Goal: Task Accomplishment & Management: Manage account settings

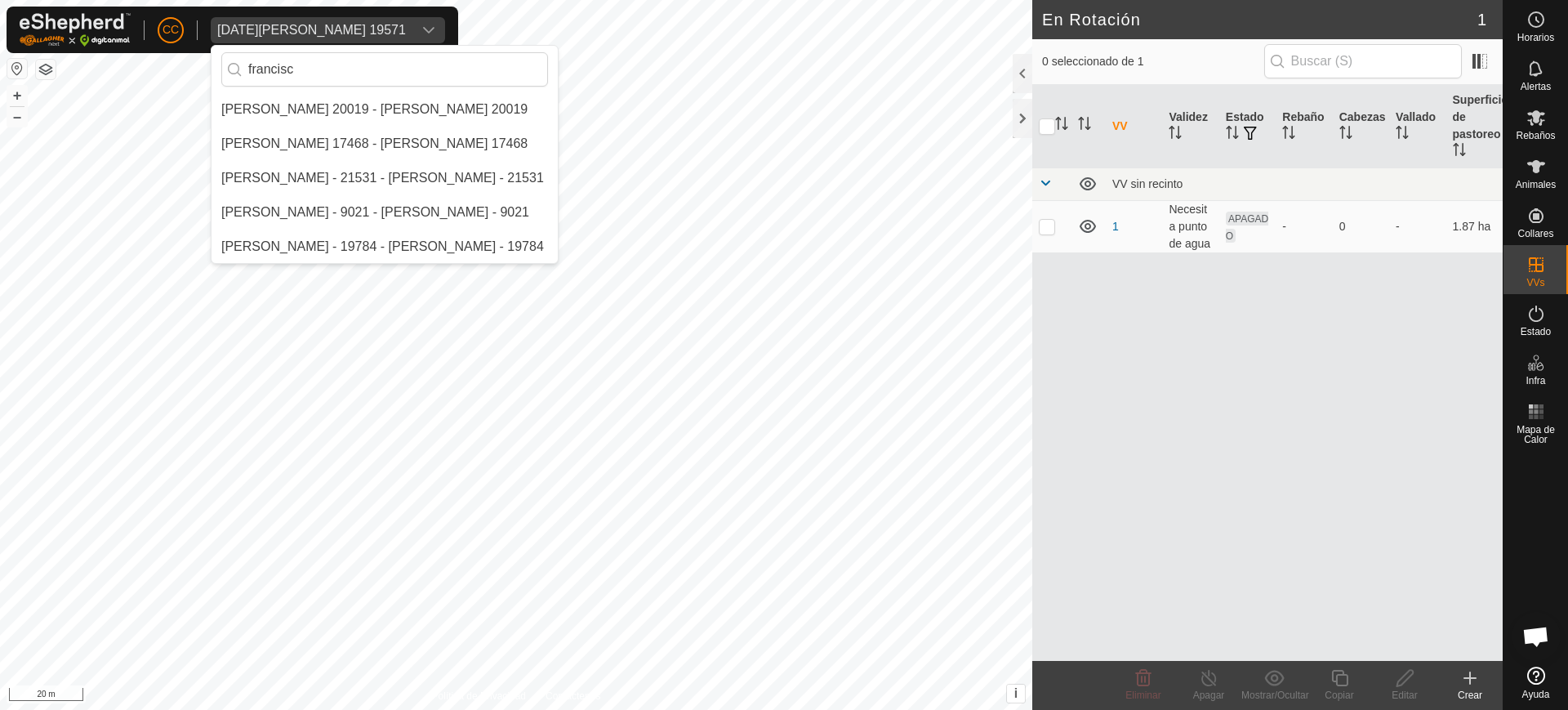
type input "francisc"
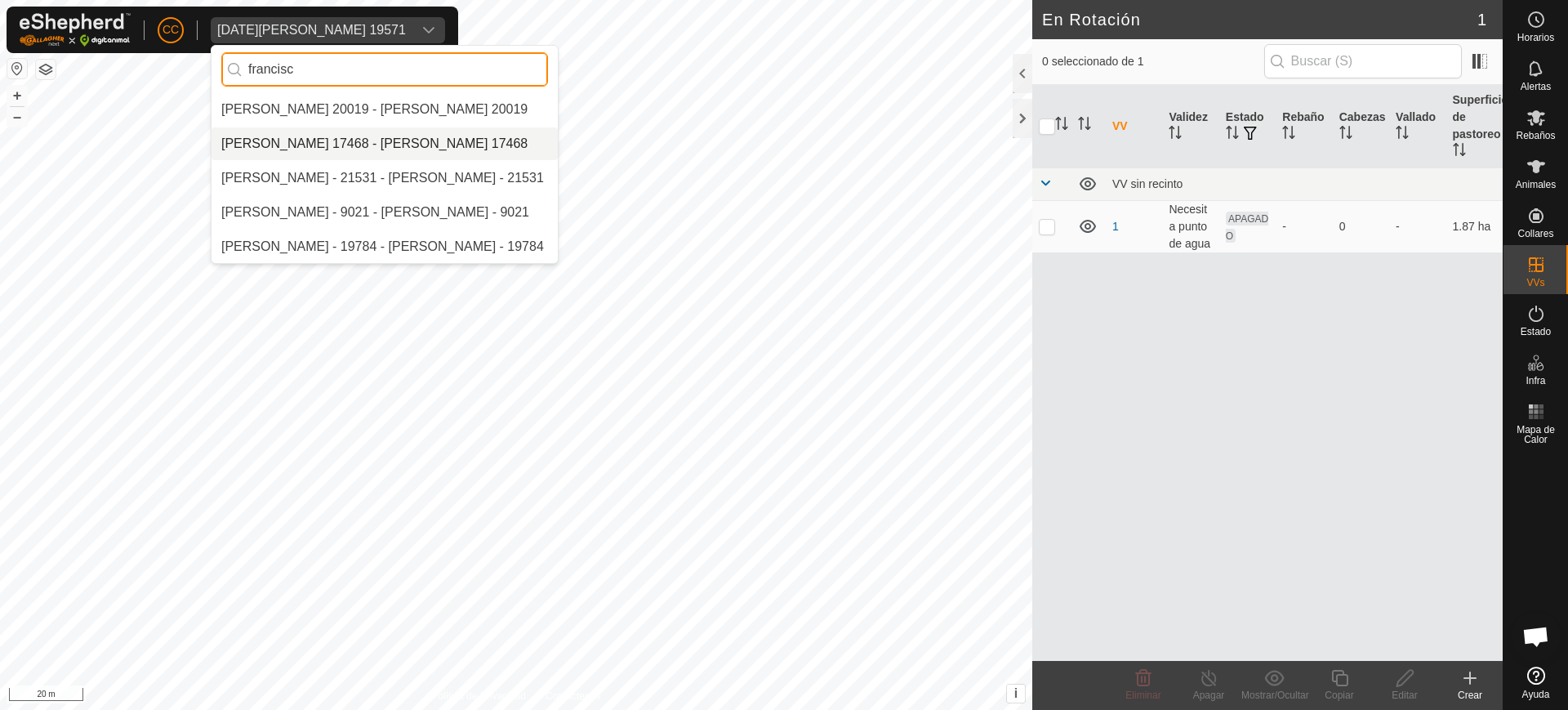
click at [27, 64] on div "CC [DATE][PERSON_NAME] 19571 francisc [PERSON_NAME] 20019 - [PERSON_NAME] 20019…" at bounding box center [784, 355] width 1568 height 710
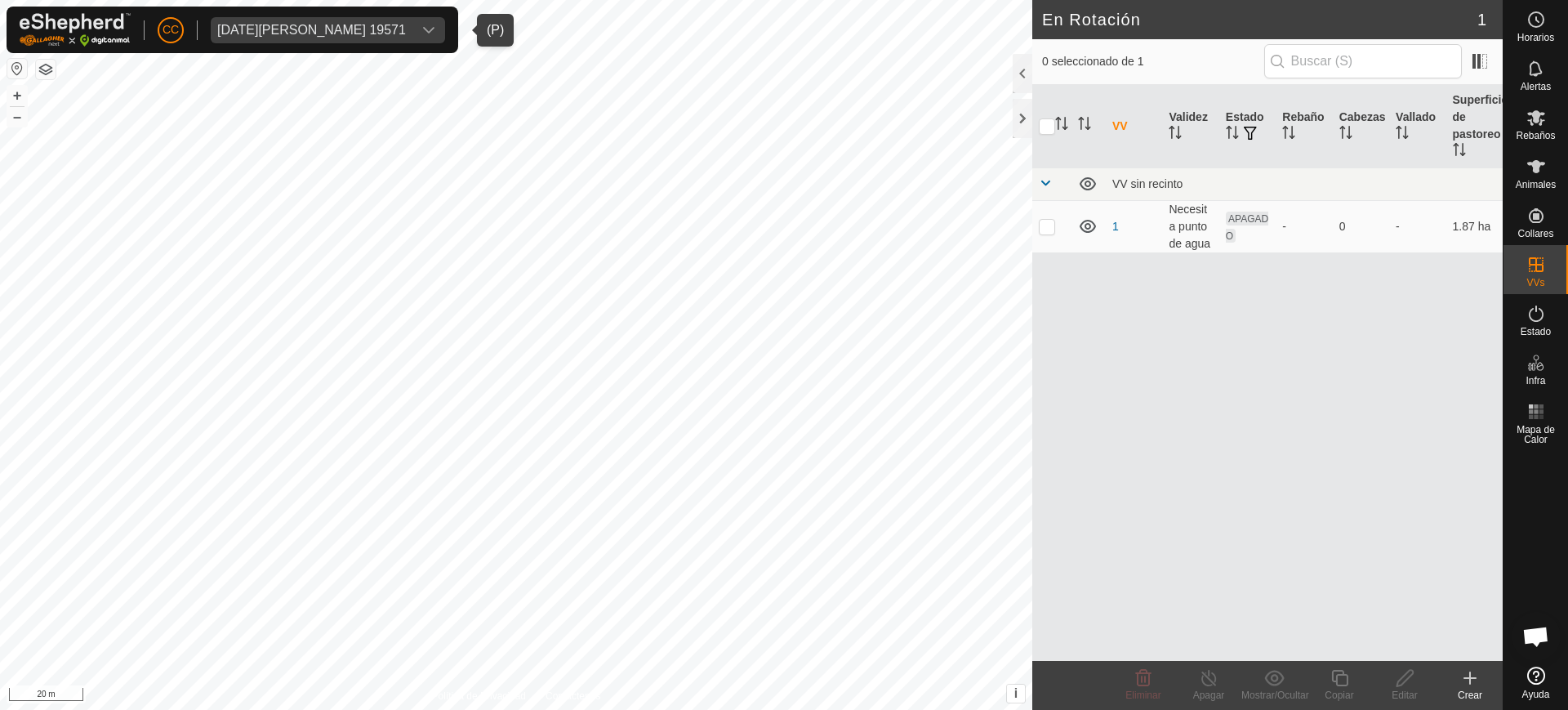
click at [304, 28] on div "[DATE][PERSON_NAME] 19571" at bounding box center [312, 30] width 189 height 13
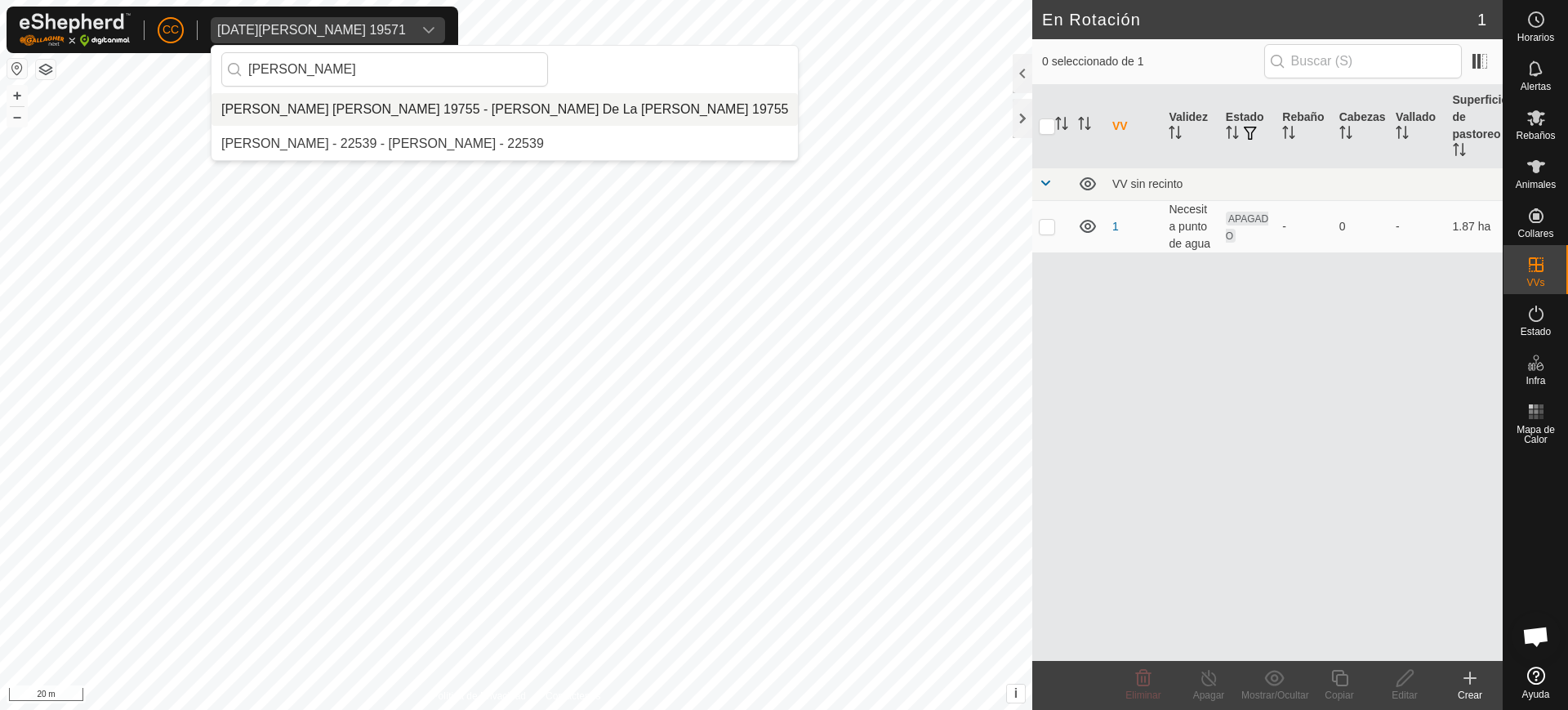
type input "[PERSON_NAME]"
click at [329, 100] on li "[PERSON_NAME] [PERSON_NAME] 19755 - [PERSON_NAME] De La [PERSON_NAME] 19755" at bounding box center [504, 110] width 587 height 33
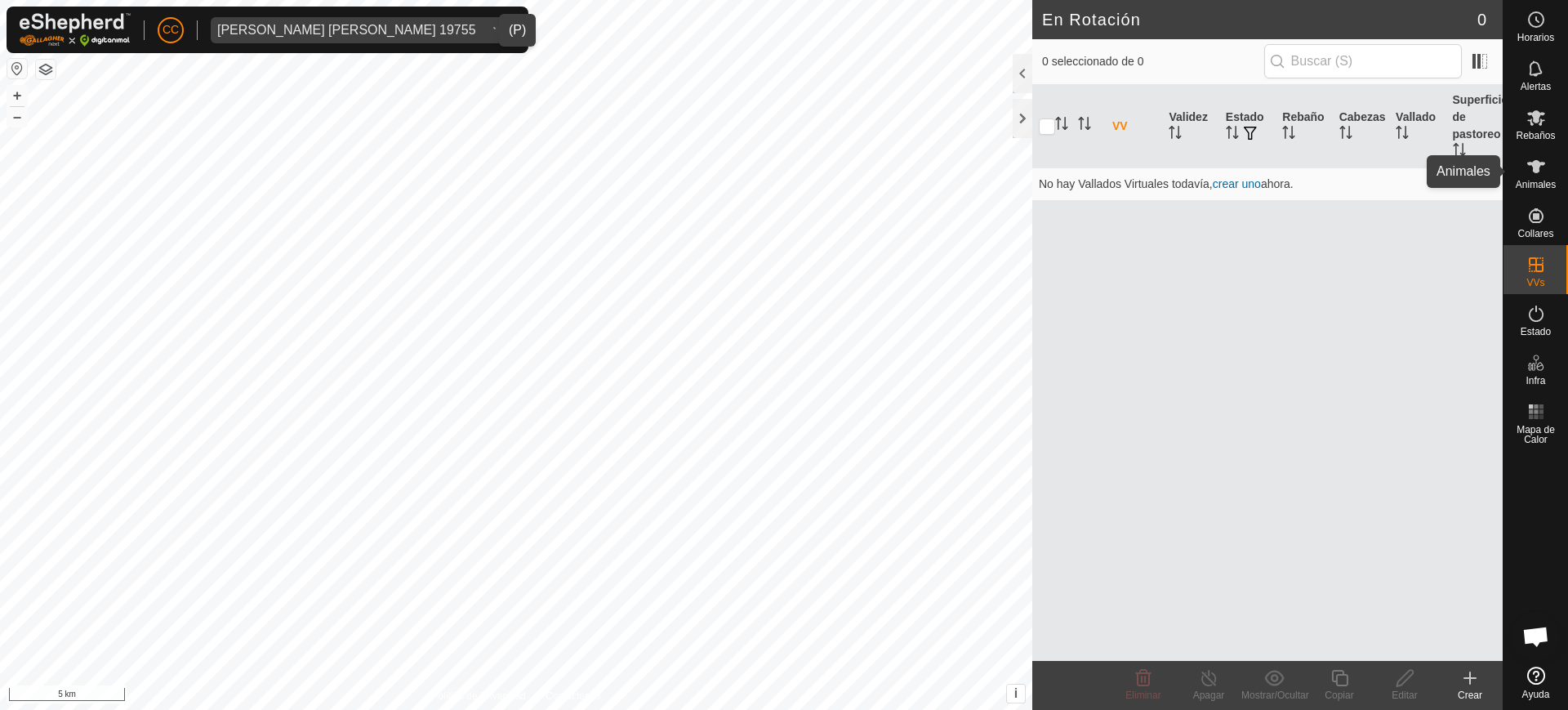
click at [1536, 161] on icon at bounding box center [1536, 167] width 18 height 13
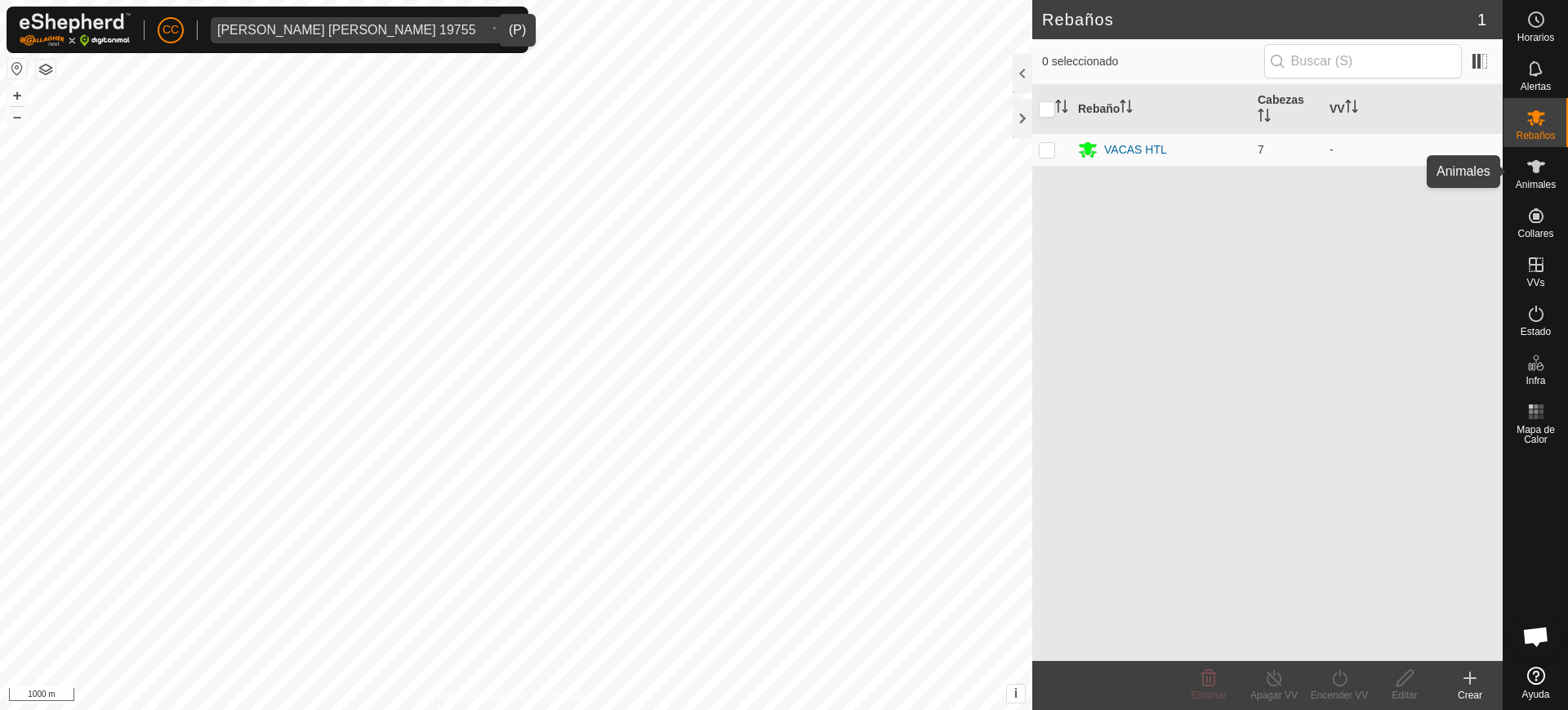
click at [1520, 176] on div "Animales" at bounding box center [1536, 172] width 64 height 49
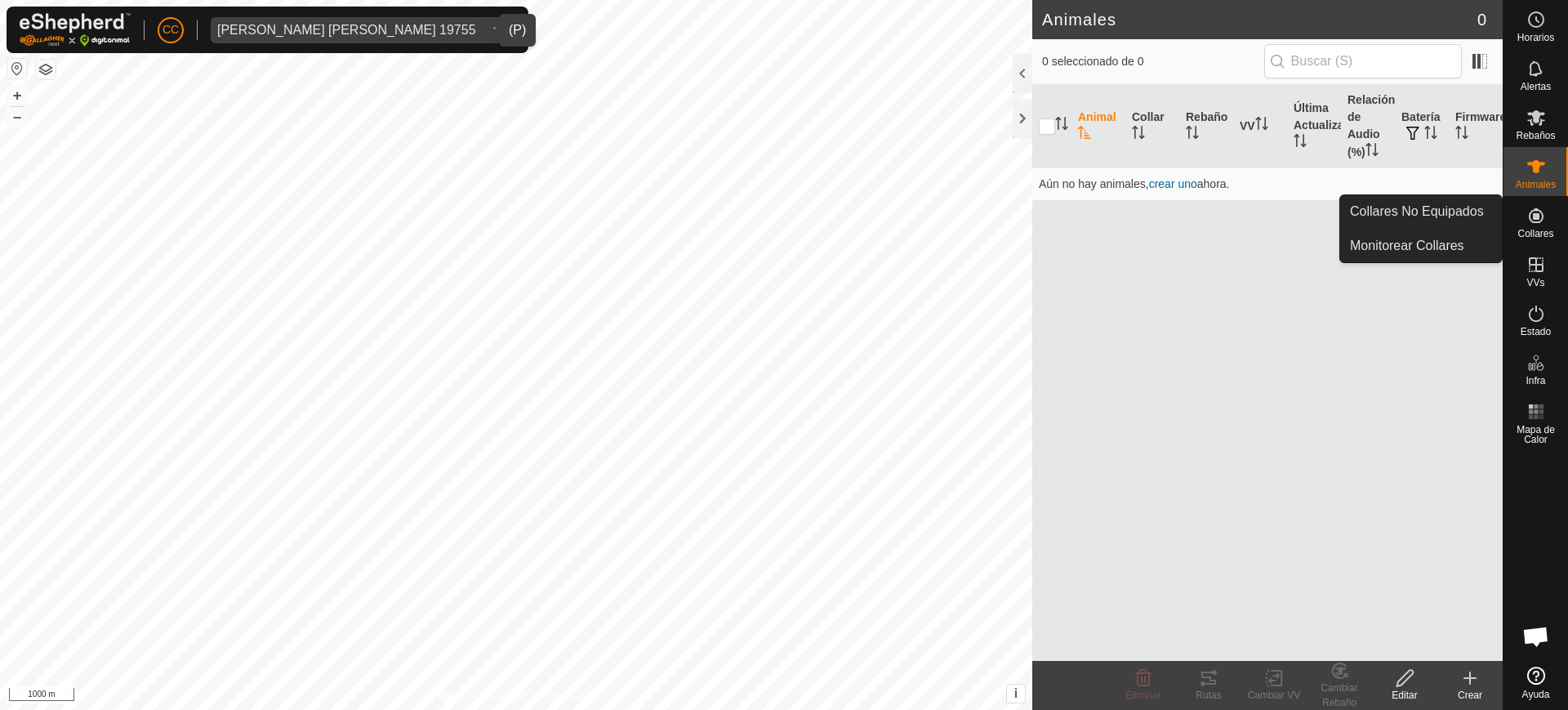
click at [1525, 228] on span "Collares" at bounding box center [1536, 233] width 36 height 9
click at [1447, 214] on link "Collares No Equipados" at bounding box center [1421, 211] width 162 height 33
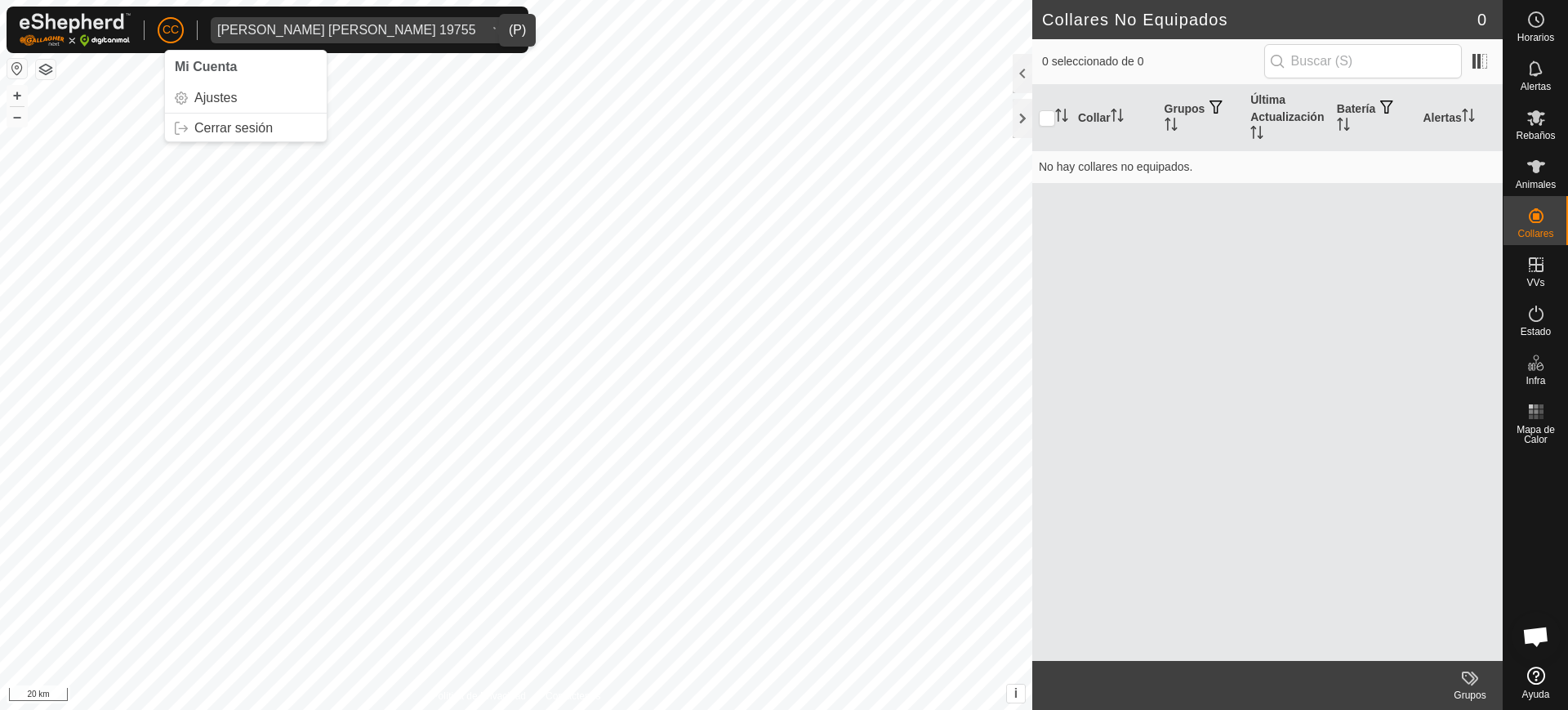
click at [309, 36] on span "[PERSON_NAME] [PERSON_NAME] 19755" at bounding box center [347, 30] width 272 height 26
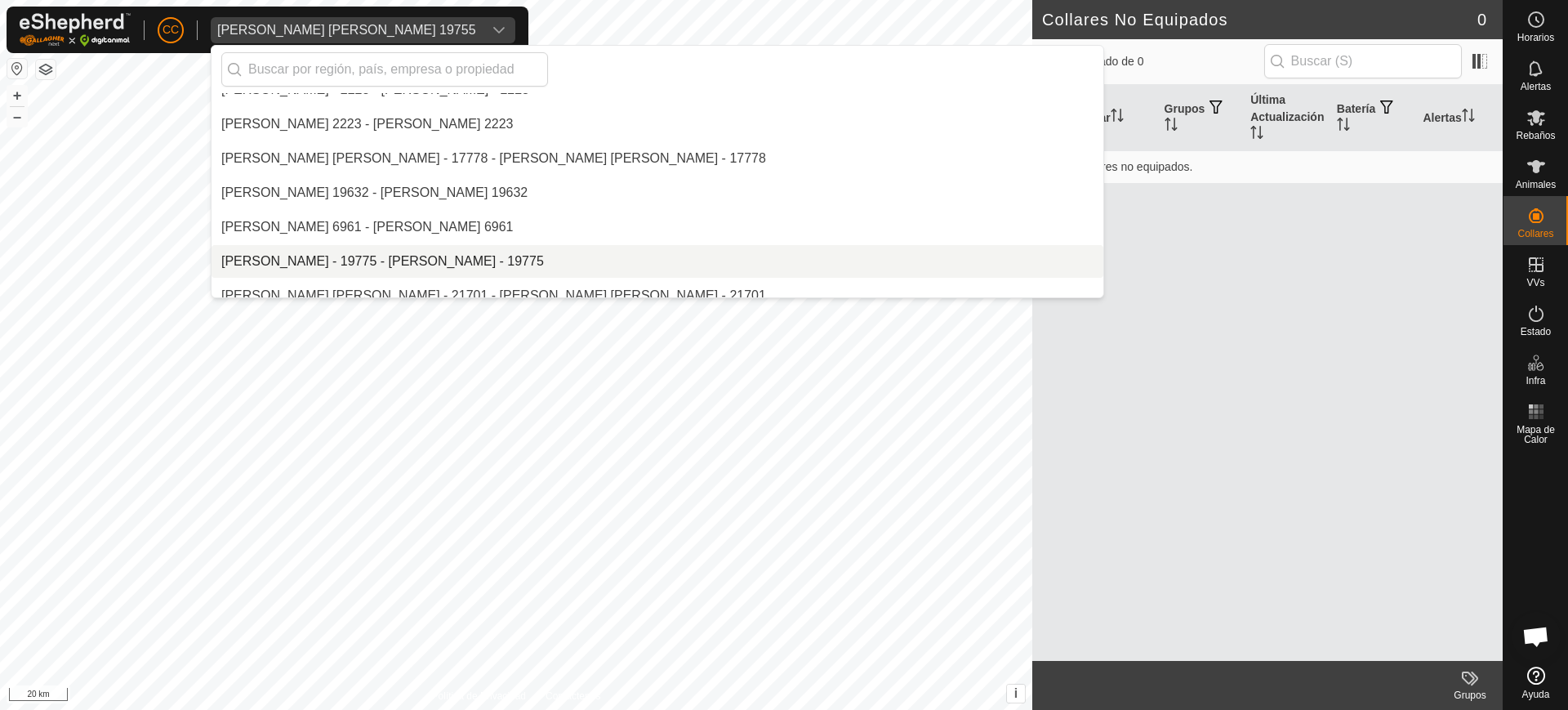
scroll to position [754, 0]
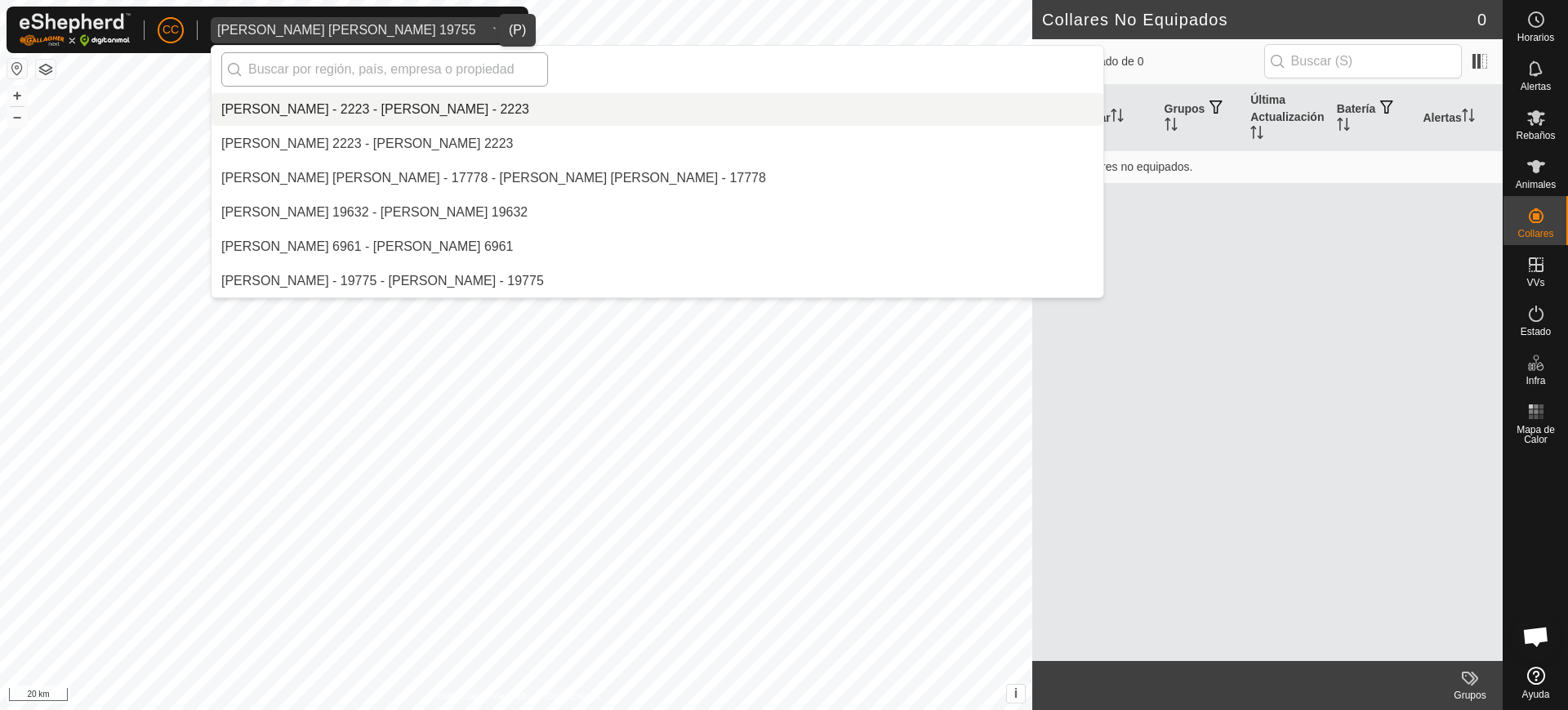
click at [417, 74] on input "text" at bounding box center [384, 69] width 327 height 34
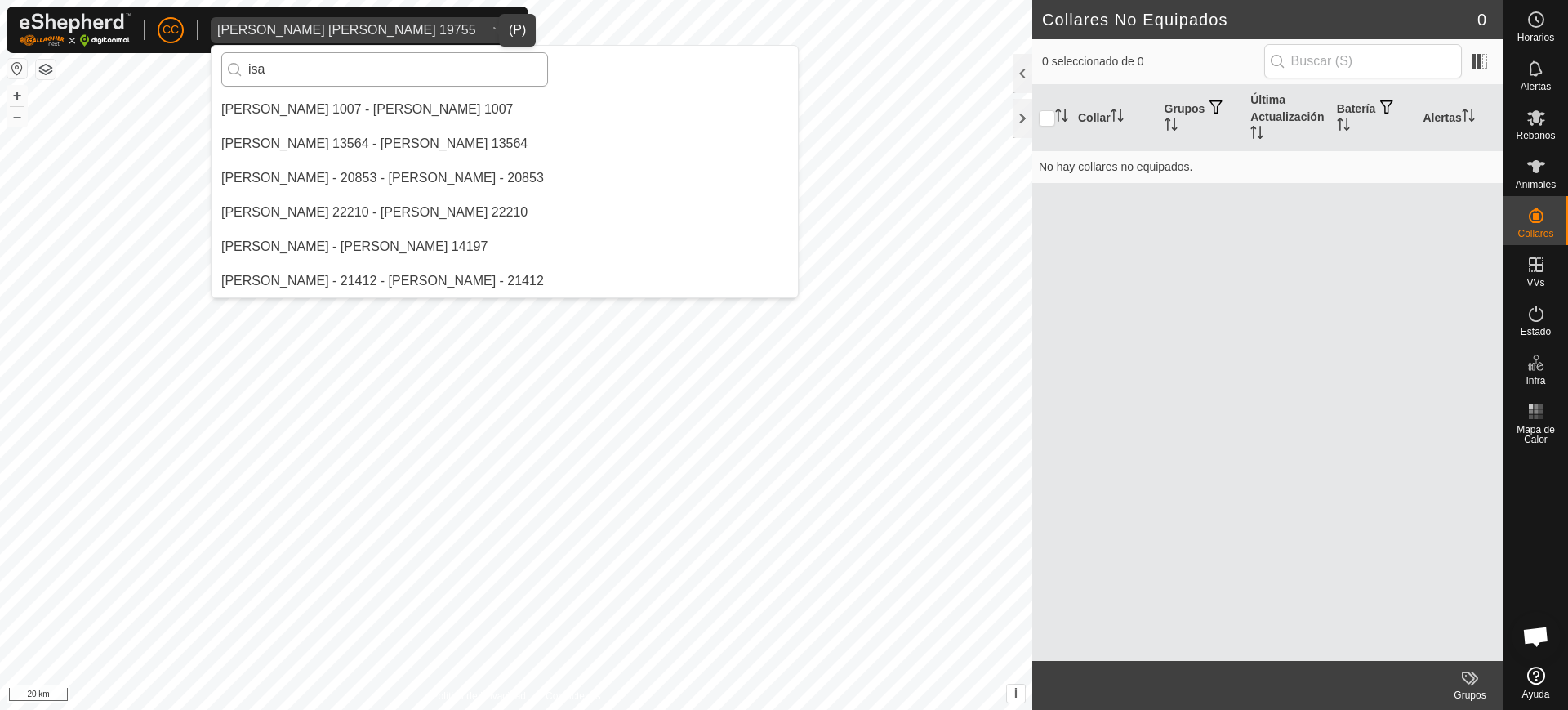
scroll to position [103, 0]
type input "isan"
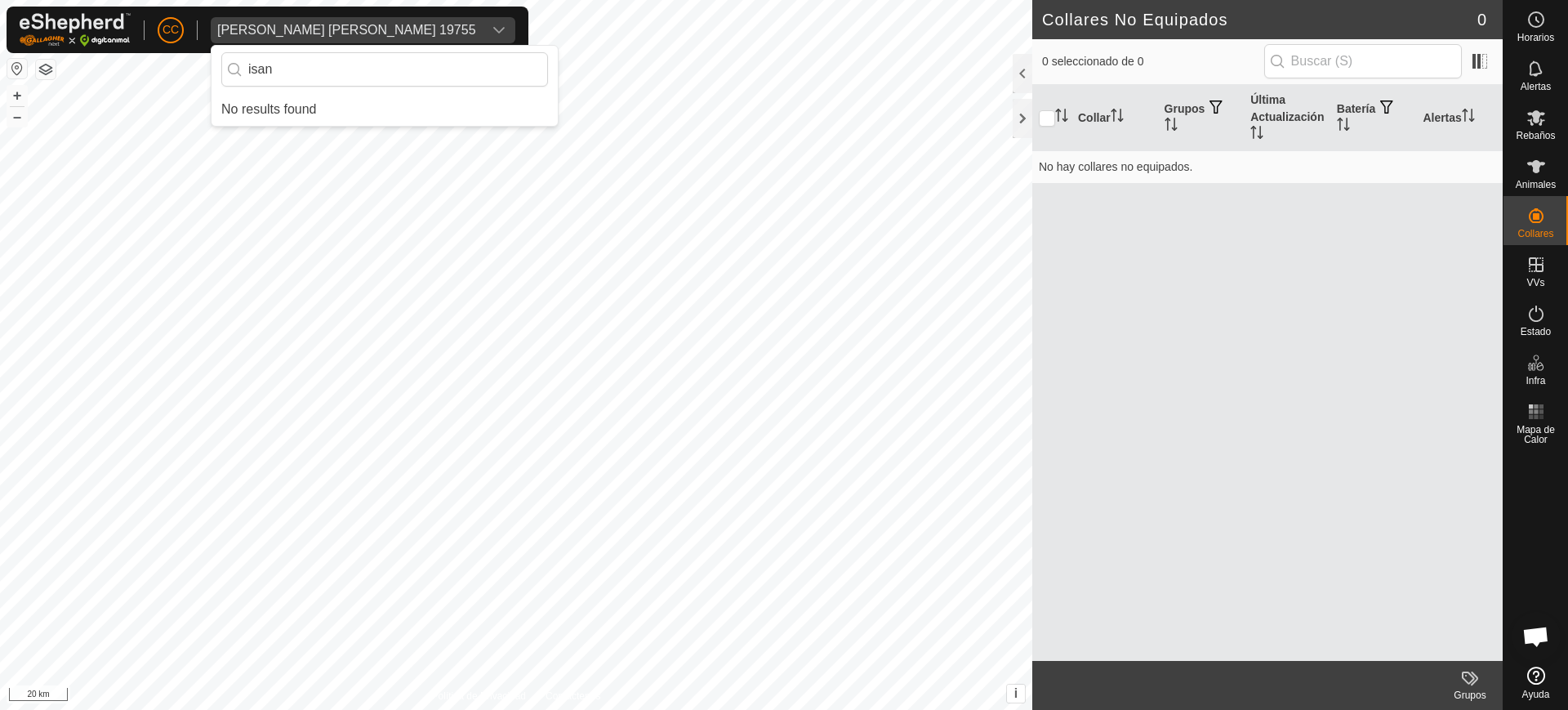
click at [136, 63] on div "CC [PERSON_NAME] [PERSON_NAME] 19755 isan No results found Horarios Alertas Reb…" at bounding box center [784, 355] width 1568 height 710
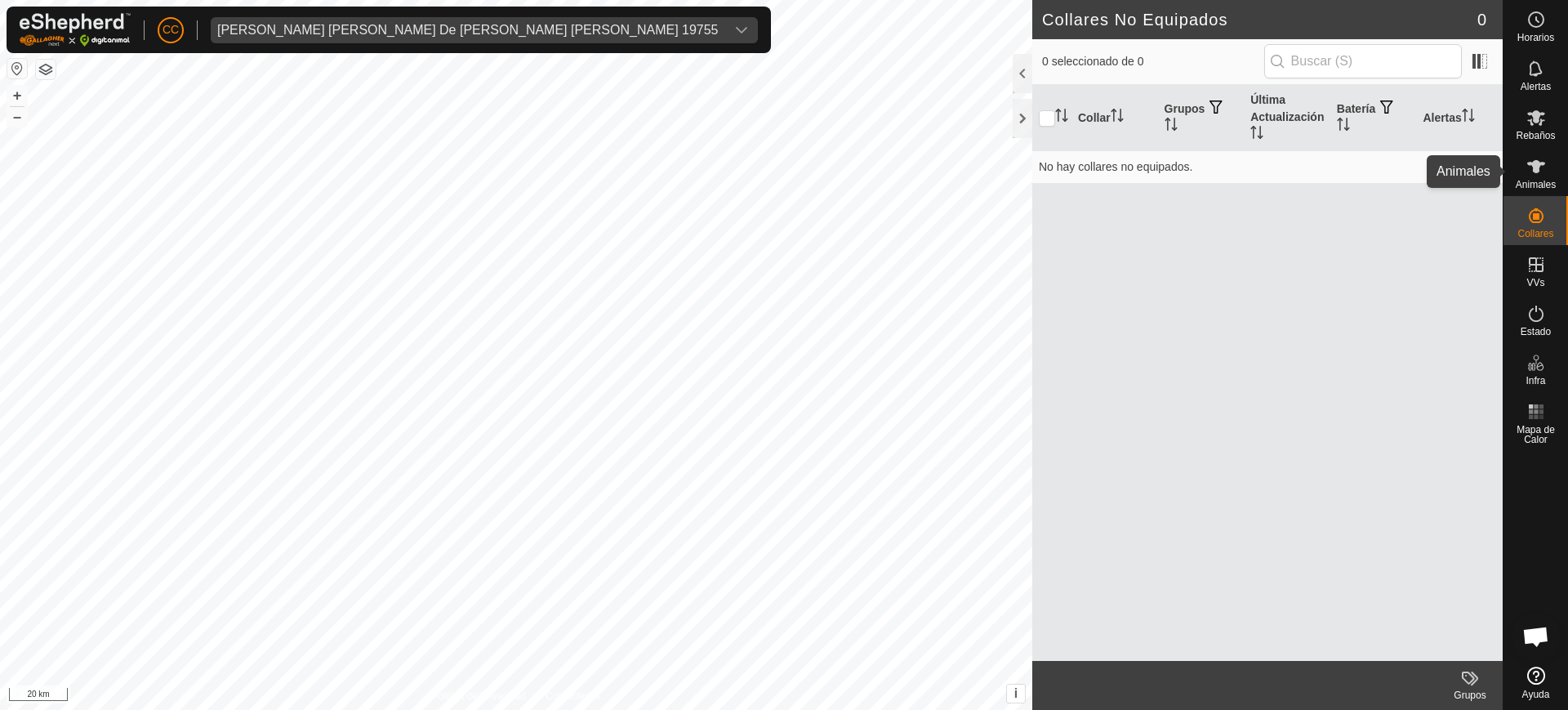
click at [1546, 171] on es-animals-svg-icon at bounding box center [1536, 167] width 29 height 26
